Goal: Information Seeking & Learning: Understand process/instructions

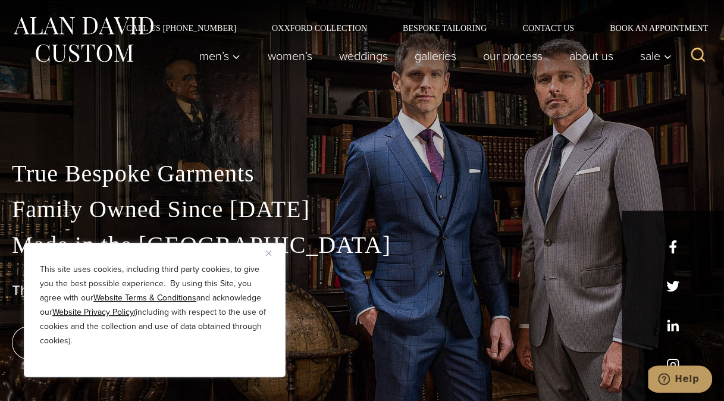
click at [267, 256] on button "Close" at bounding box center [273, 253] width 14 height 14
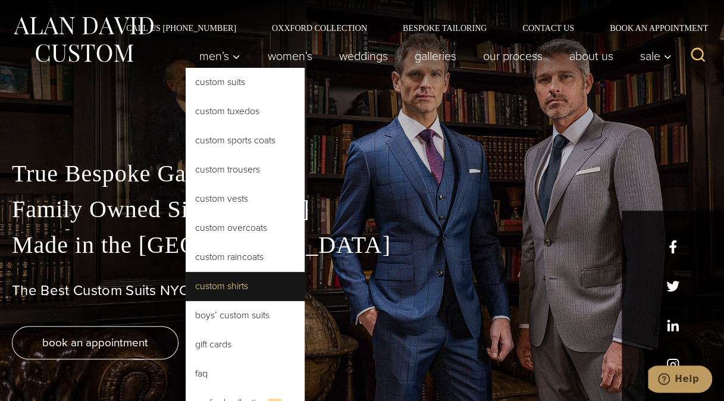
click at [224, 290] on link "Custom Shirts" at bounding box center [245, 286] width 119 height 29
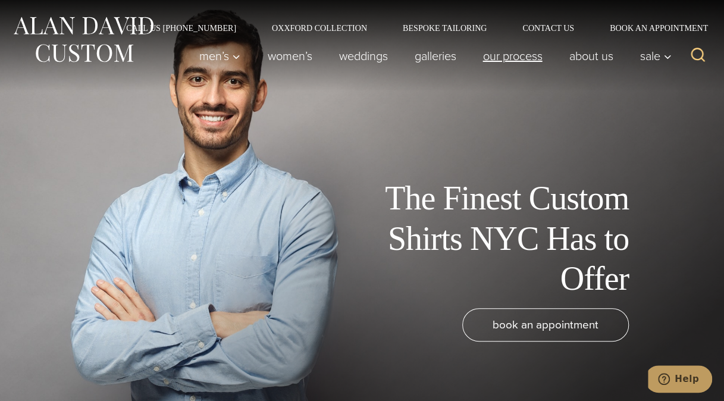
click at [506, 54] on link "Our Process" at bounding box center [512, 56] width 86 height 24
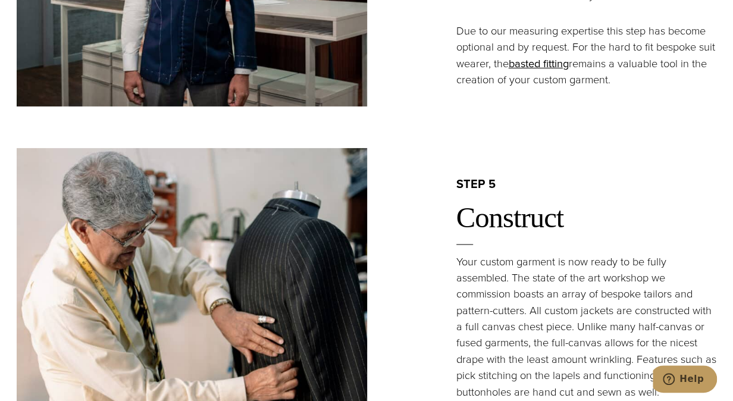
scroll to position [1904, 0]
